Goal: Transaction & Acquisition: Purchase product/service

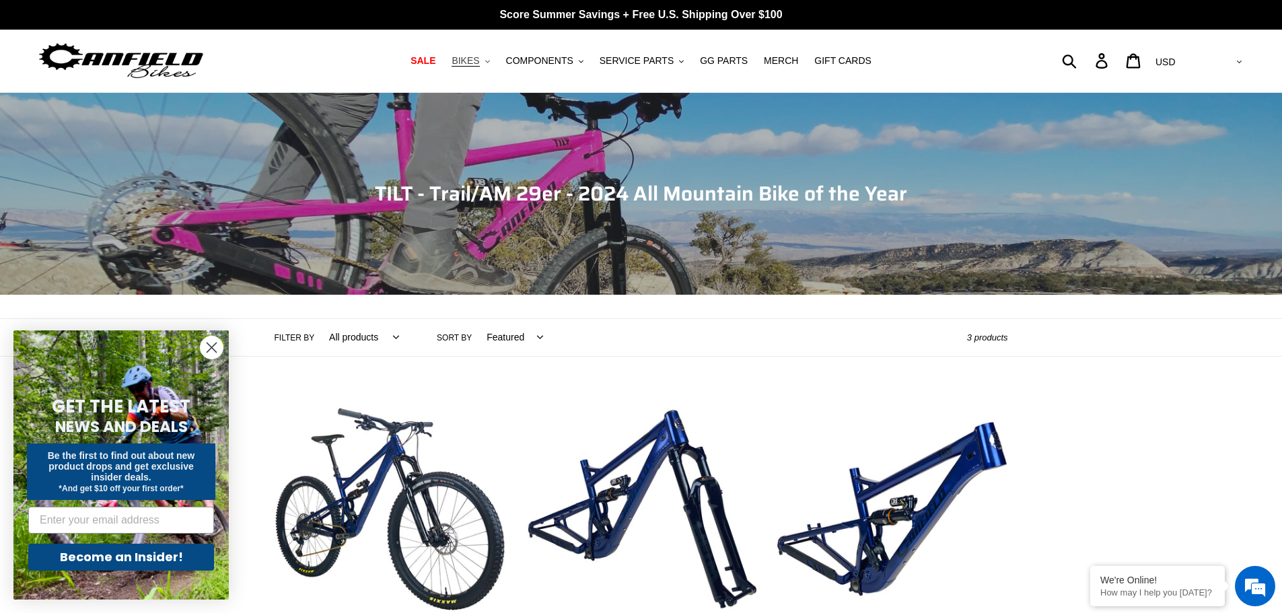
click at [482, 68] on button "BIKES .cls-1{fill:#231f20}" at bounding box center [470, 61] width 51 height 18
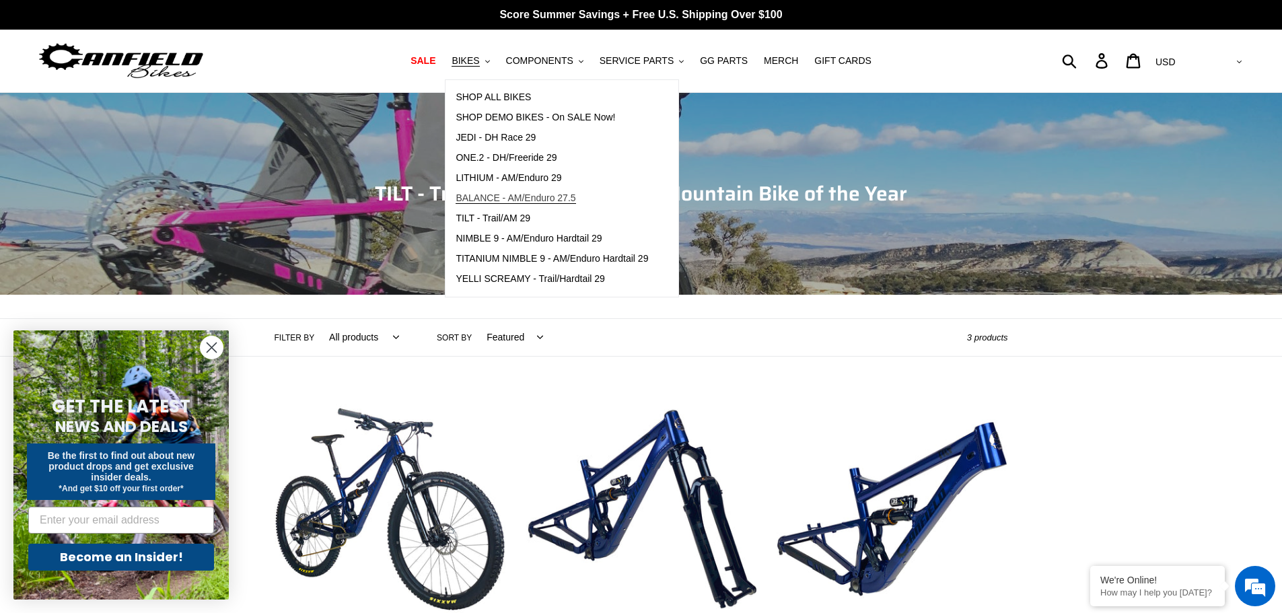
click at [527, 198] on span "BALANCE - AM/Enduro 27.5" at bounding box center [516, 198] width 120 height 11
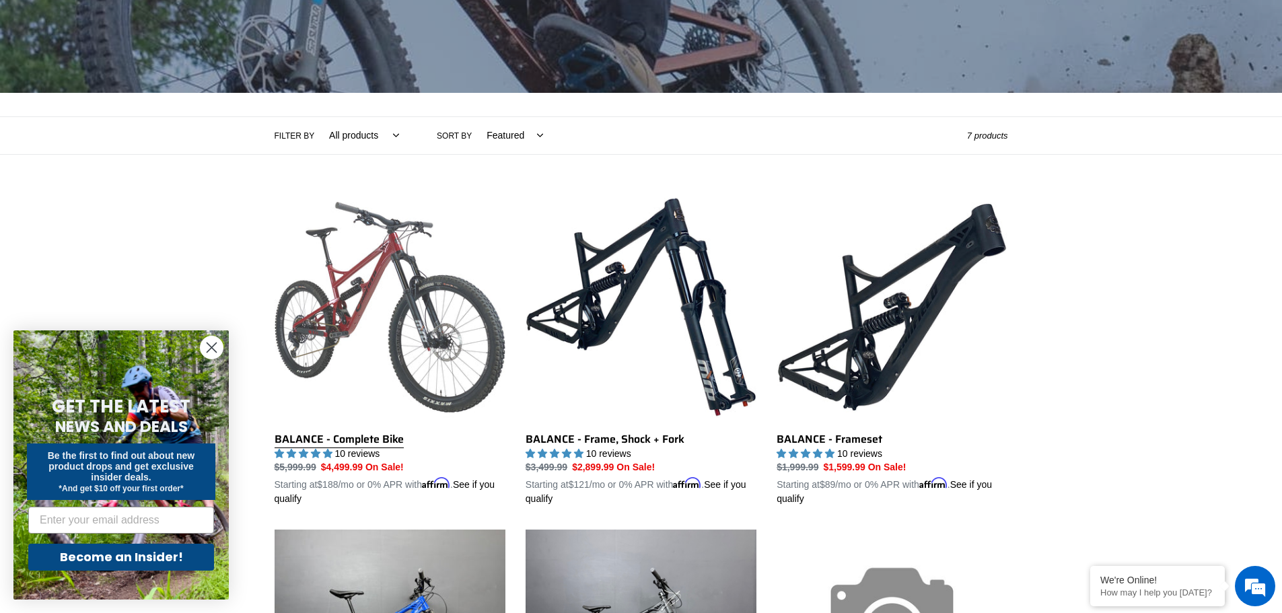
click at [407, 296] on link "BALANCE - Complete Bike" at bounding box center [390, 349] width 231 height 315
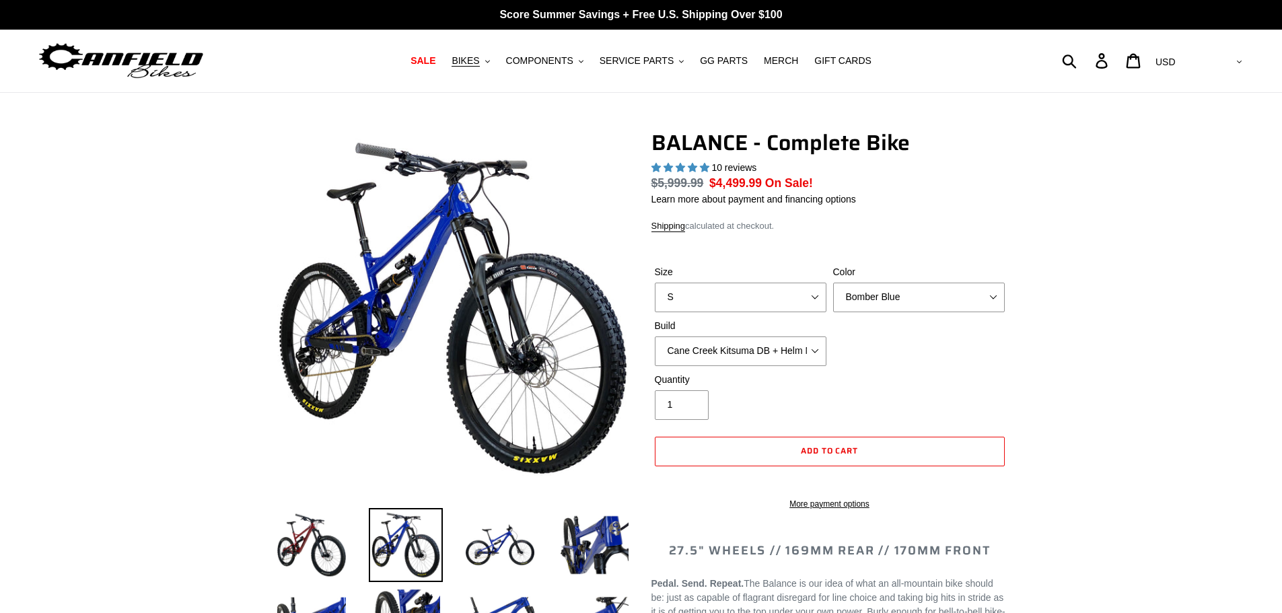
select select "highest-rating"
